Goal: Task Accomplishment & Management: Use online tool/utility

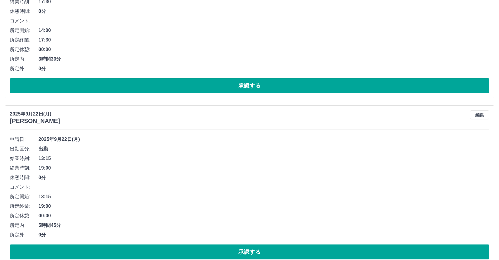
scroll to position [309, 0]
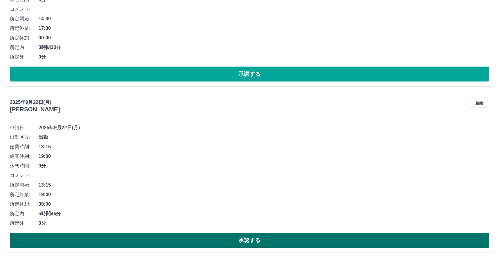
click at [234, 244] on button "承認する" at bounding box center [249, 240] width 479 height 15
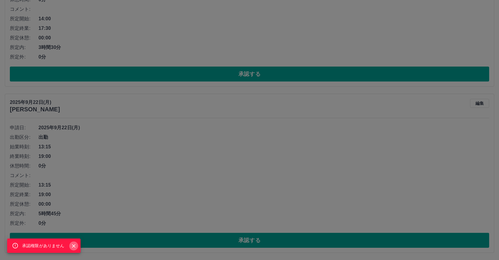
click at [74, 244] on icon "Close" at bounding box center [74, 246] width 6 height 6
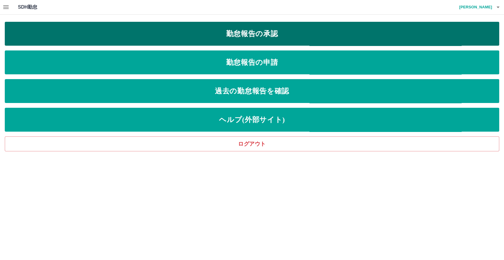
click at [261, 35] on link "勤怠報告の承認" at bounding box center [252, 34] width 494 height 24
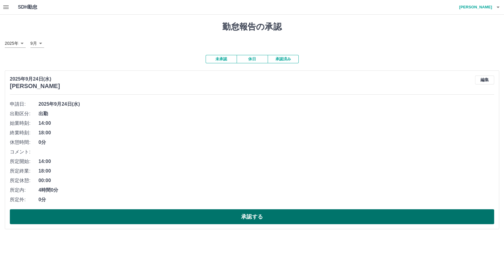
click at [256, 221] on button "承認する" at bounding box center [252, 216] width 484 height 15
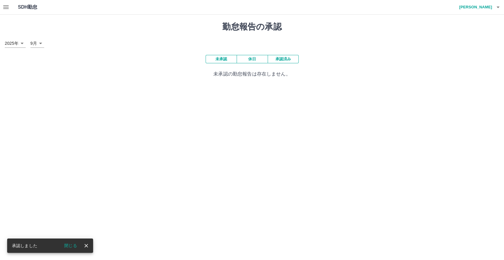
click at [141, 47] on div "[DATE] **** 9月 *" at bounding box center [252, 43] width 494 height 9
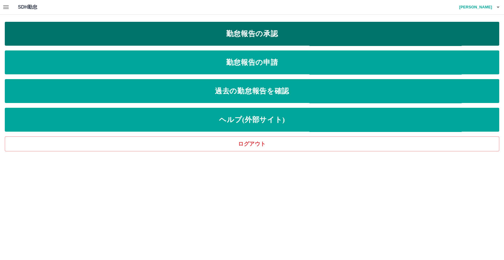
click at [275, 31] on link "勤怠報告の承認" at bounding box center [252, 34] width 494 height 24
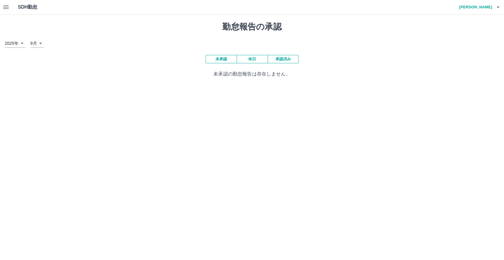
click at [285, 61] on button "承認済み" at bounding box center [283, 59] width 31 height 8
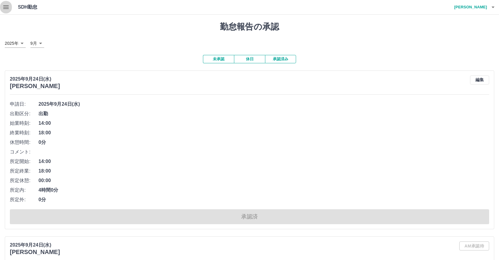
click at [5, 7] on icon "button" at bounding box center [5, 7] width 7 height 7
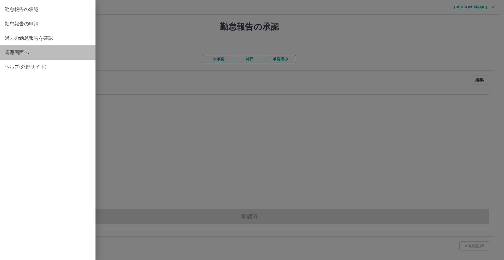
click at [15, 54] on span "管理画面へ" at bounding box center [48, 52] width 86 height 7
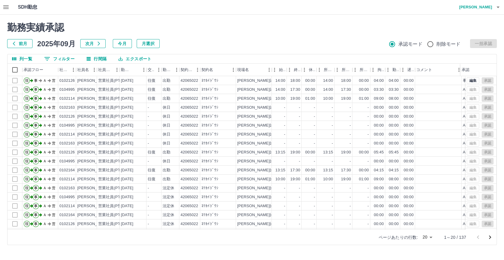
click at [273, 71] on div "現場名" at bounding box center [271, 70] width 7 height 13
